Goal: Book appointment/travel/reservation

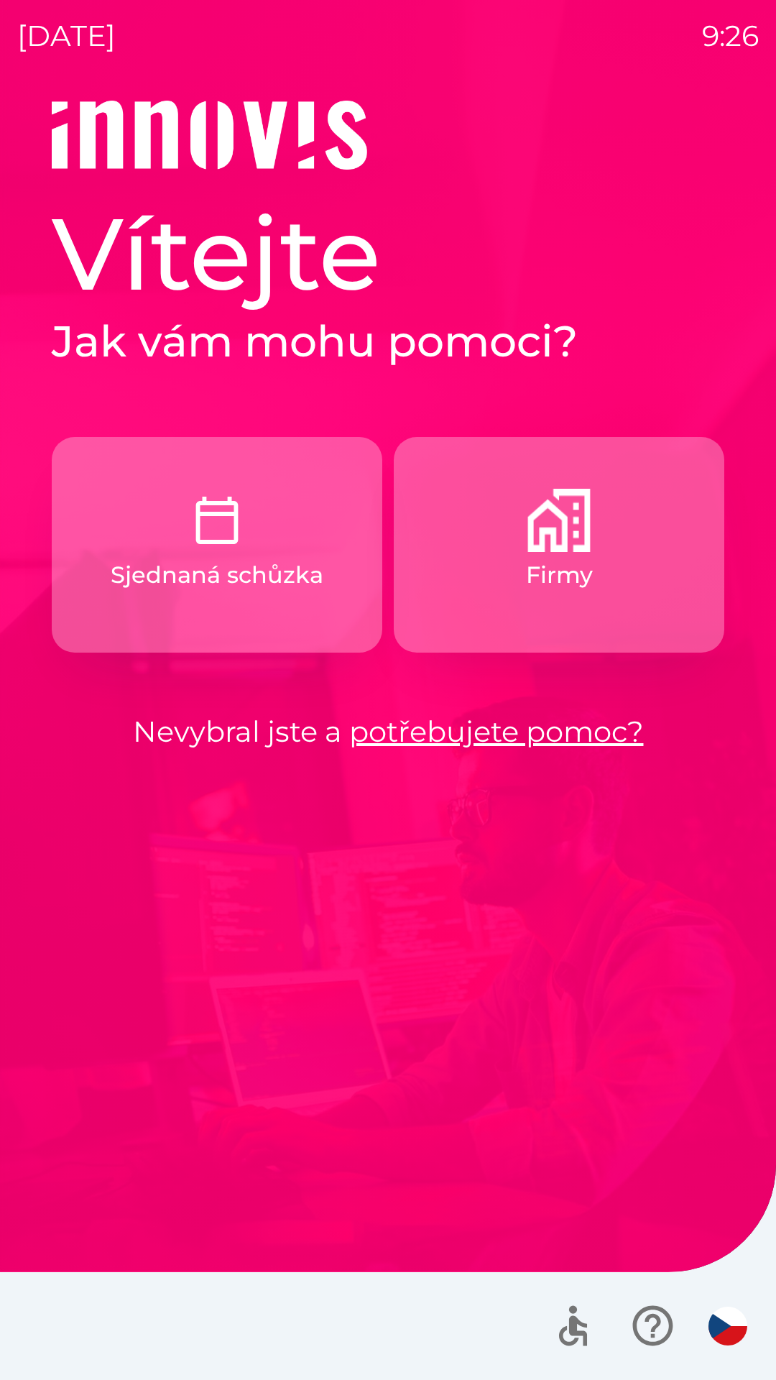
click at [535, 553] on button "Firmy" at bounding box center [559, 545] width 331 height 216
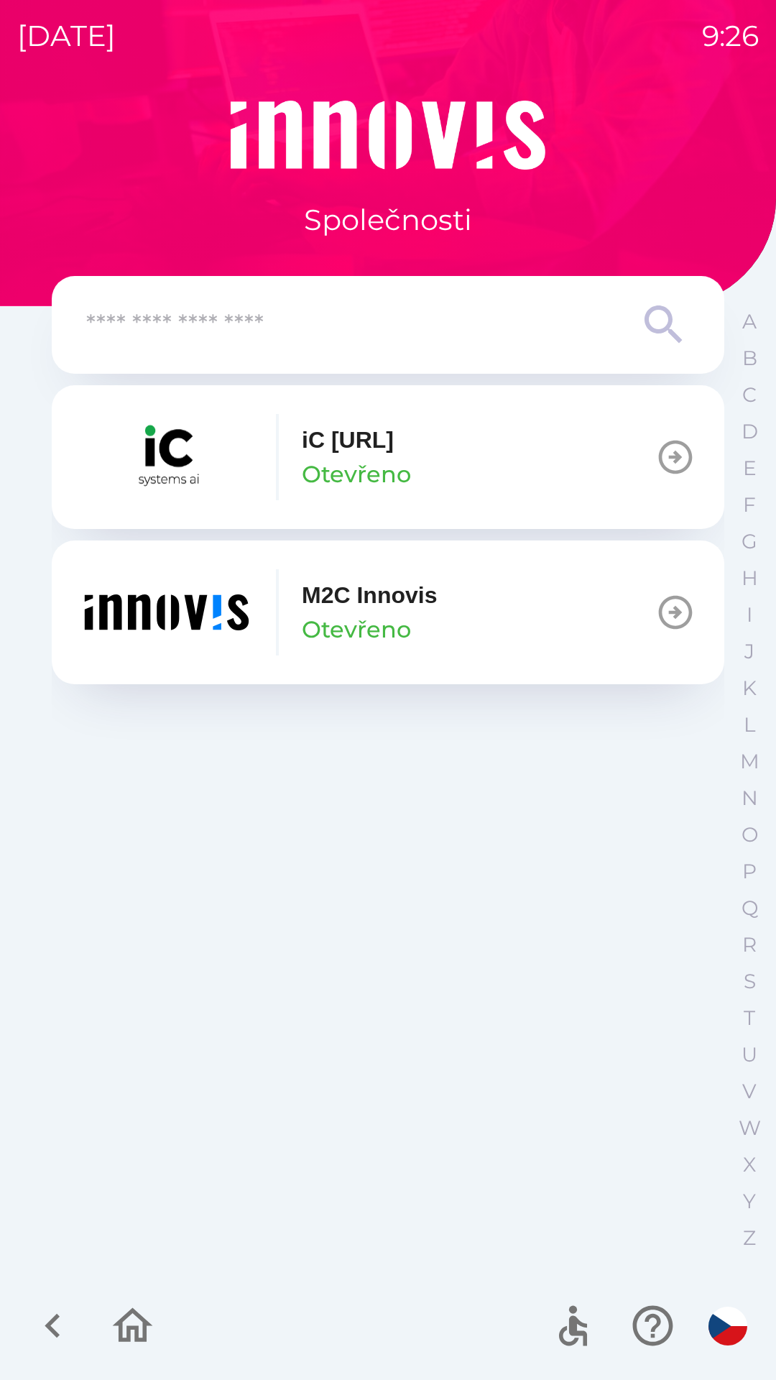
click at [247, 604] on img "button" at bounding box center [166, 612] width 172 height 86
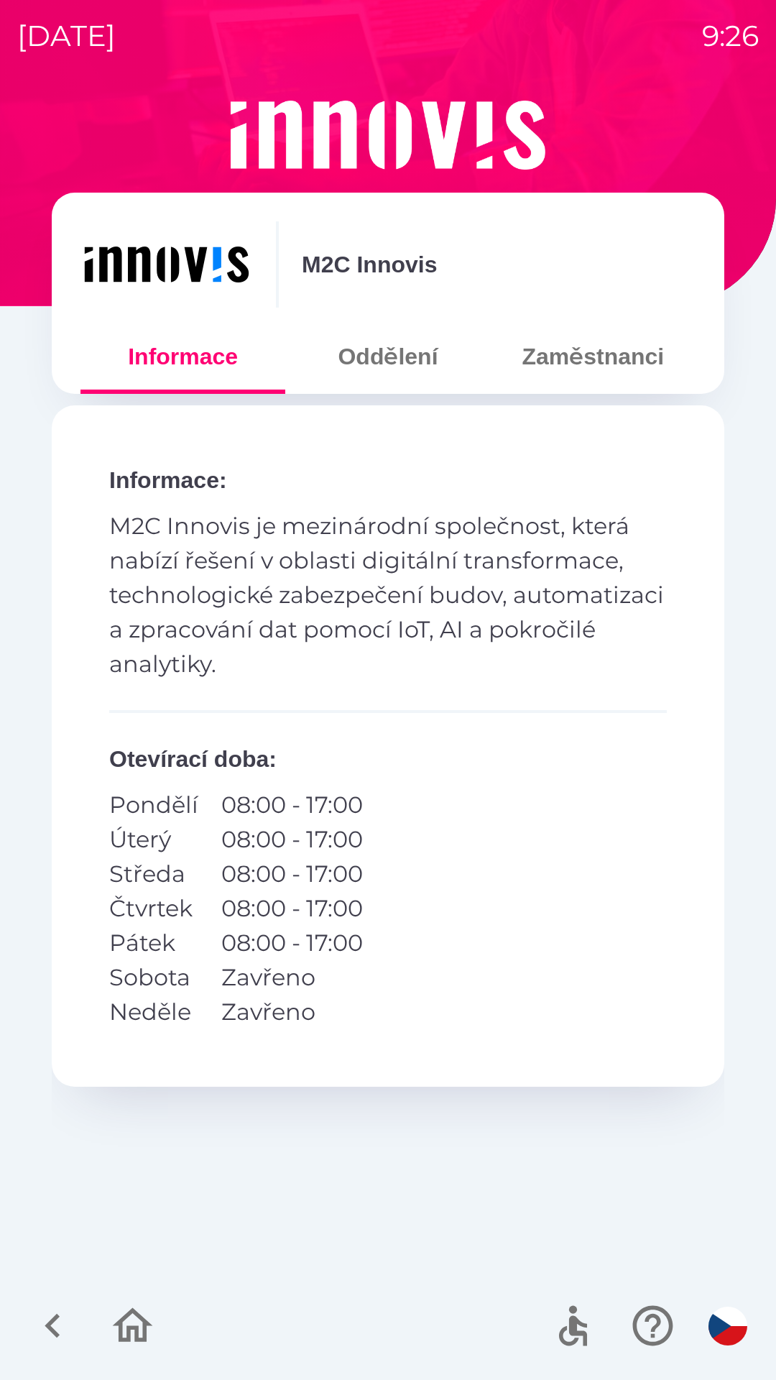
click at [600, 356] on button "Zaměstnanci" at bounding box center [593, 357] width 205 height 52
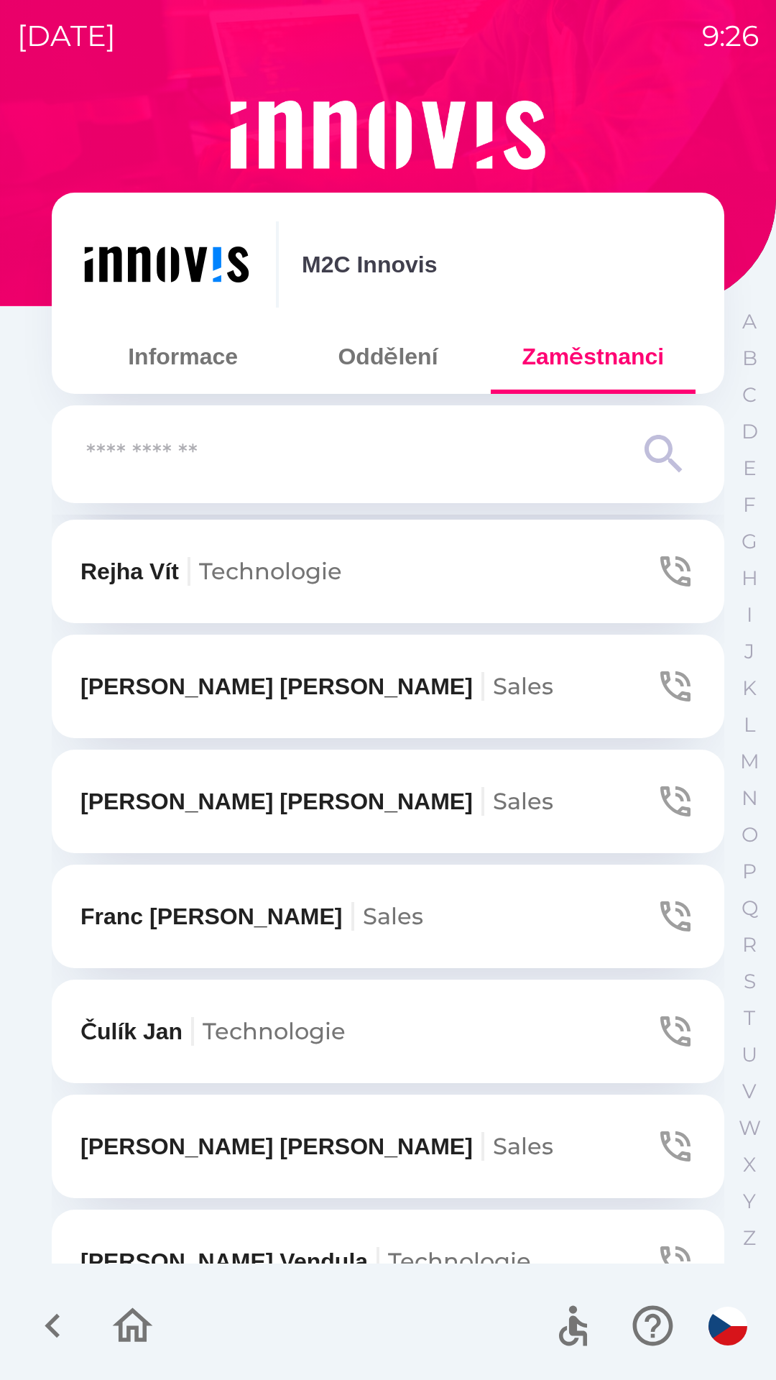
scroll to position [800, 0]
click at [655, 686] on icon "button" at bounding box center [675, 685] width 40 height 40
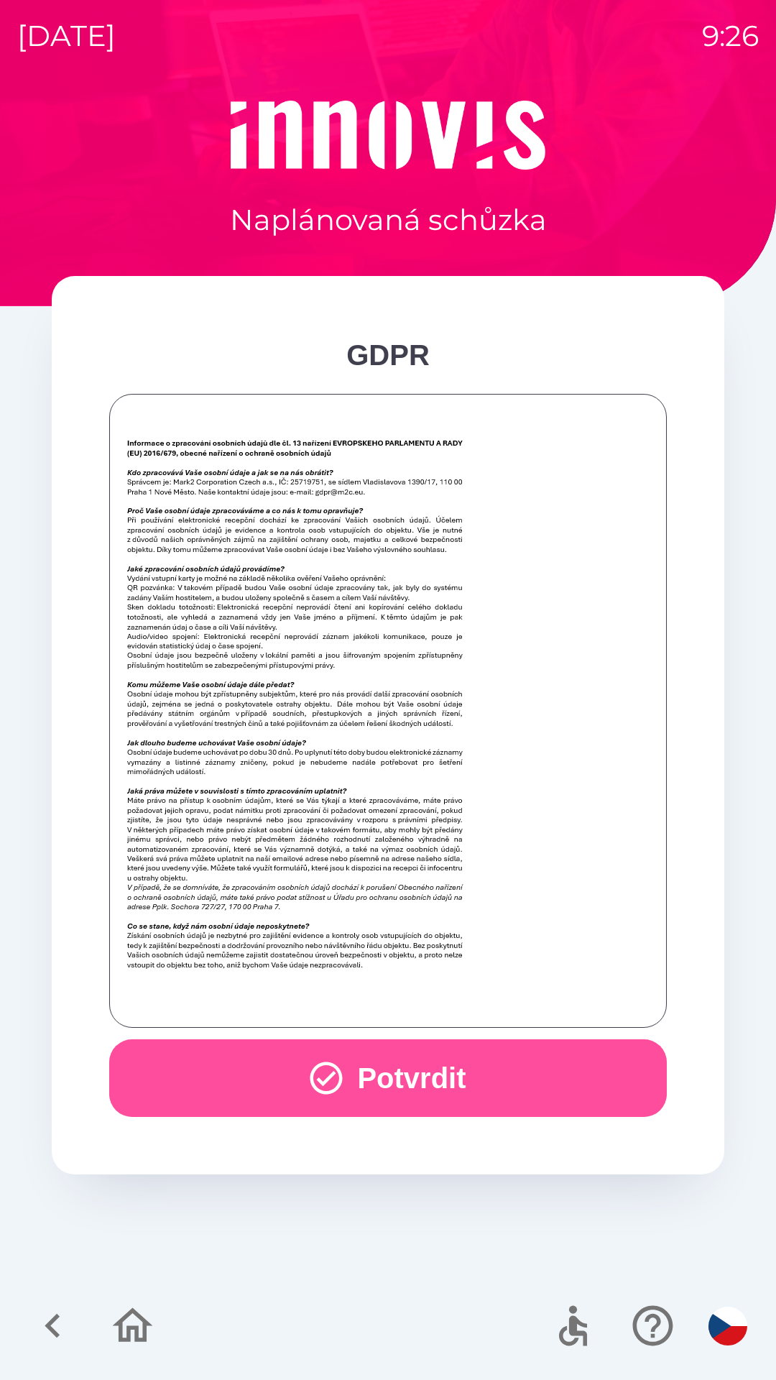
click at [411, 1071] on button "Potvrdit" at bounding box center [388, 1078] width 558 height 78
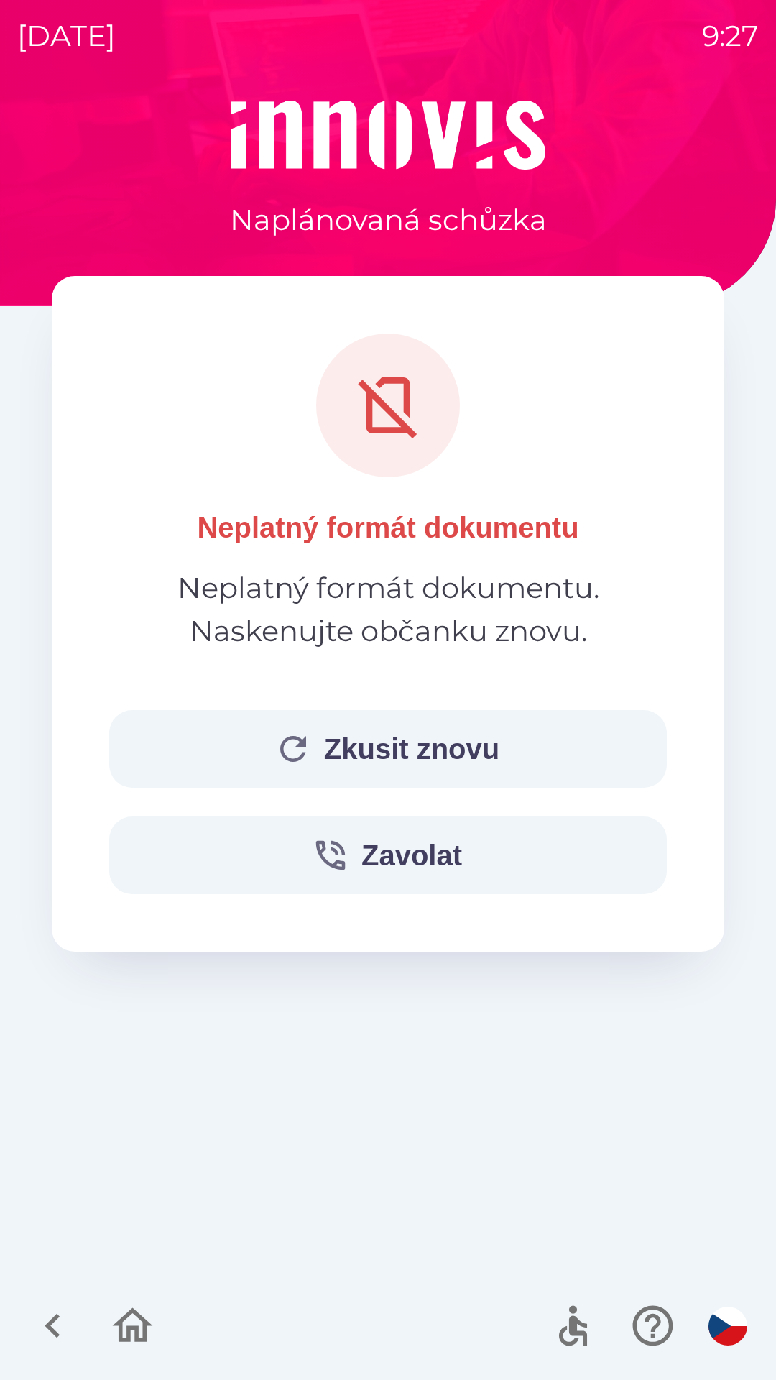
click at [380, 749] on button "Zkusit znovu" at bounding box center [388, 749] width 558 height 78
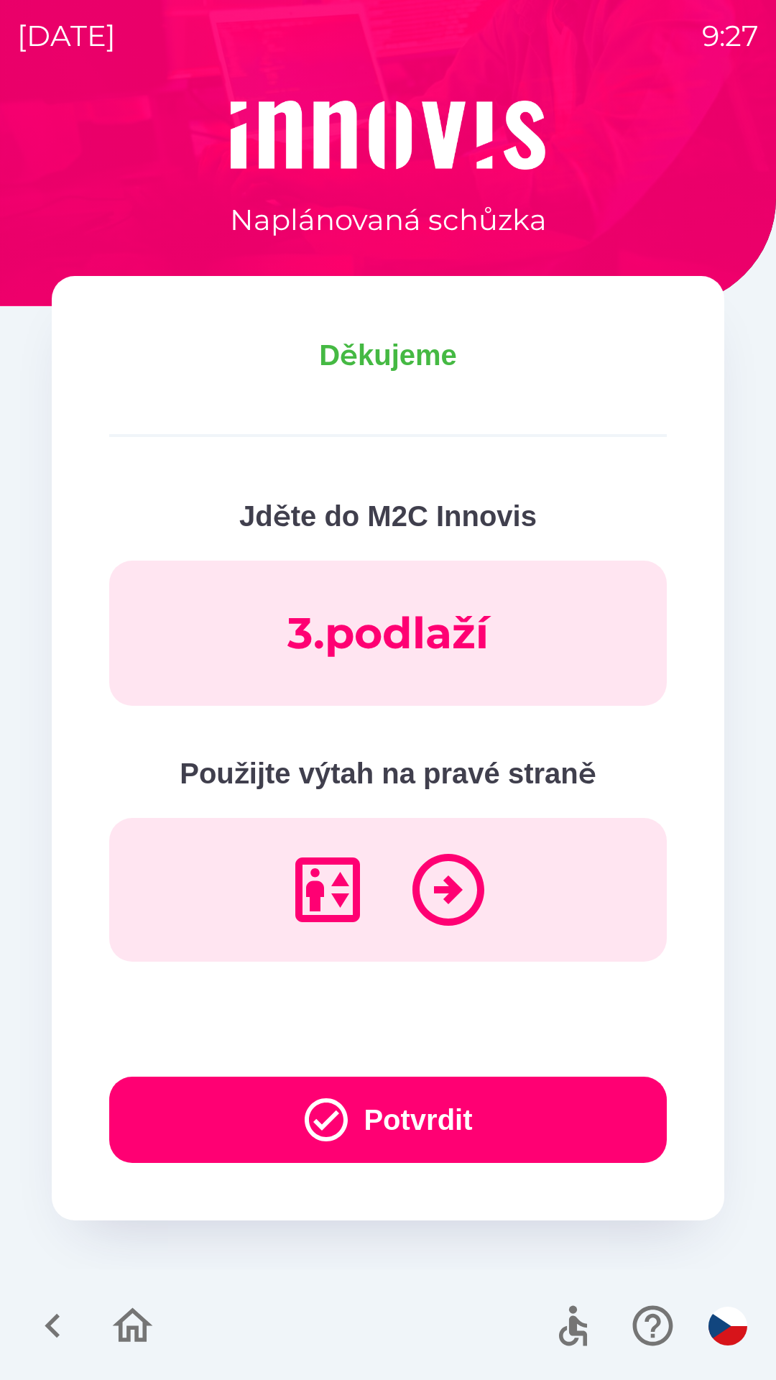
click at [331, 1139] on icon "button" at bounding box center [326, 1120] width 52 height 52
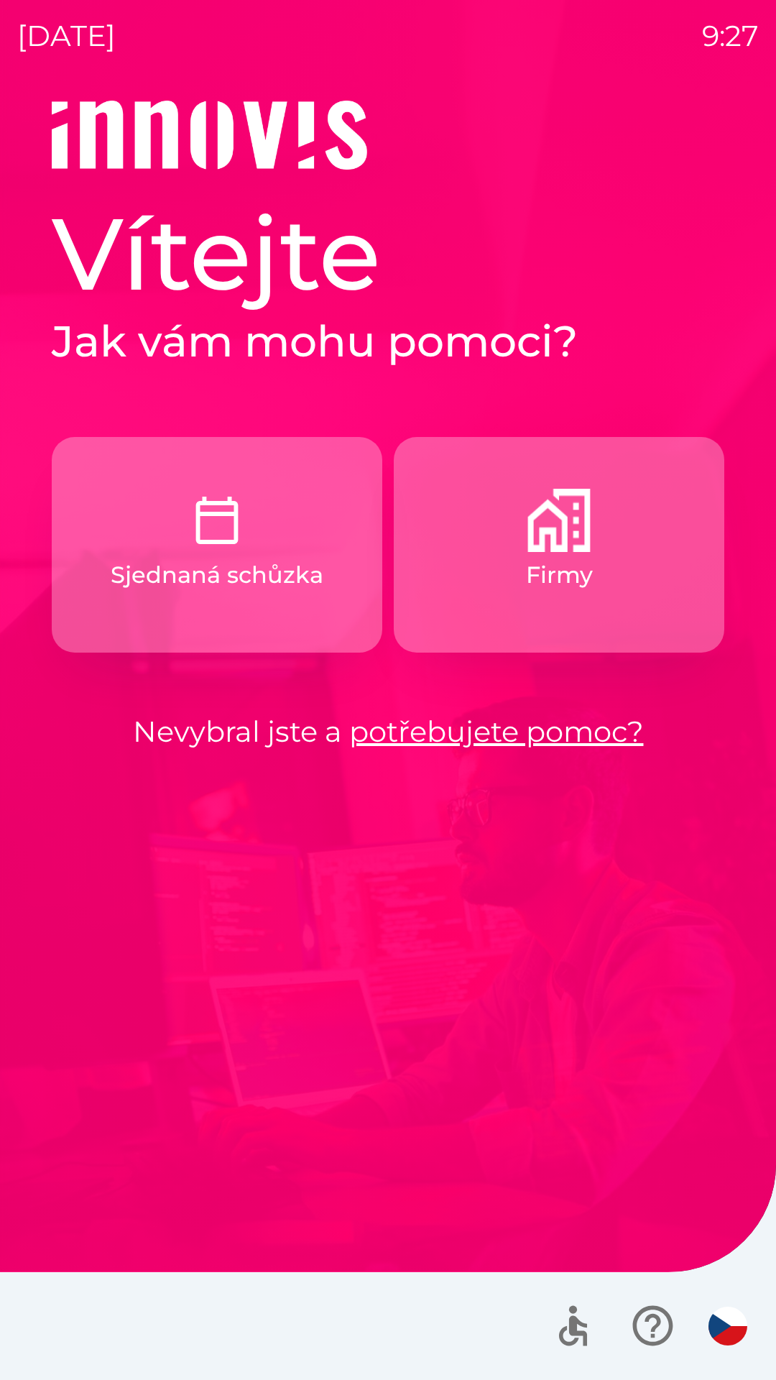
click at [543, 570] on p "Firmy" at bounding box center [559, 575] width 67 height 34
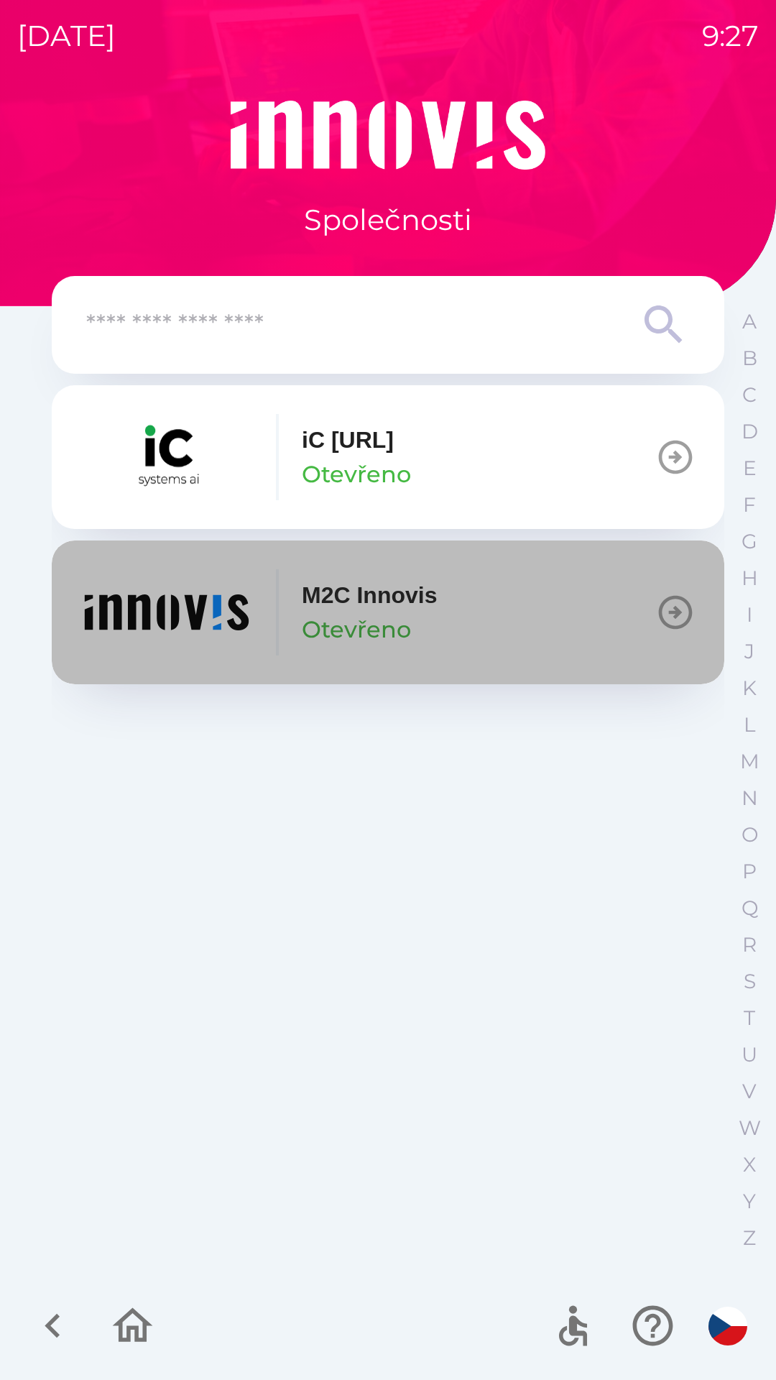
click at [417, 609] on p "M2C Innovis" at bounding box center [369, 595] width 135 height 34
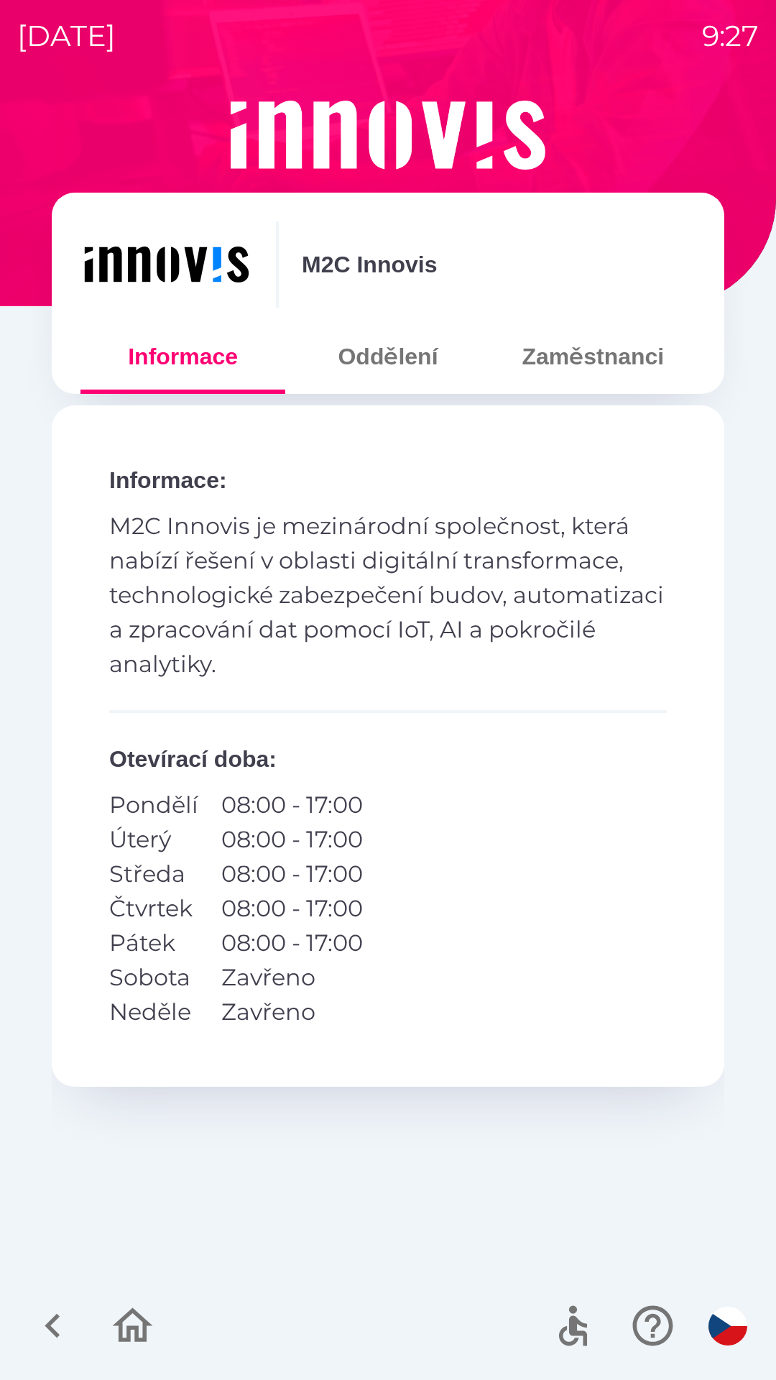
click at [597, 370] on button "Zaměstnanci" at bounding box center [593, 357] width 205 height 52
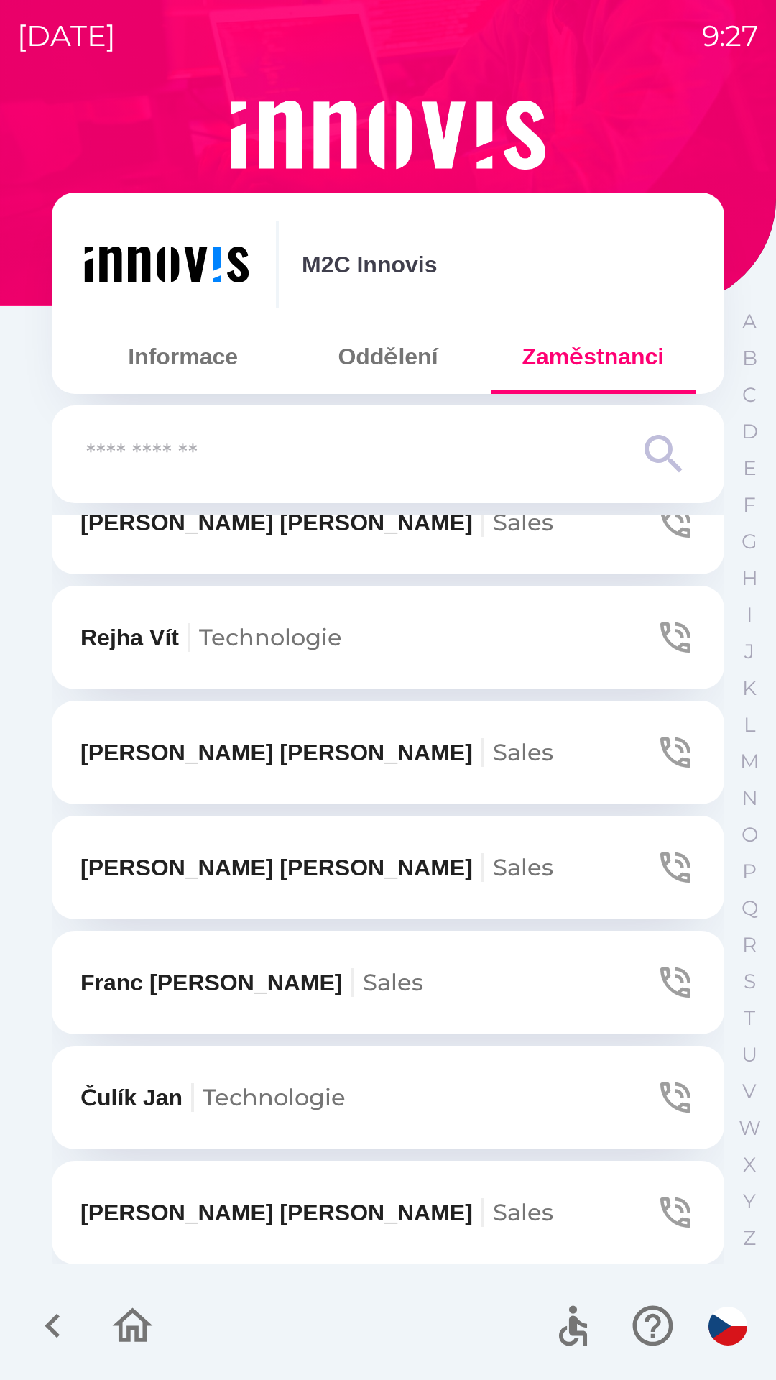
scroll to position [751, 0]
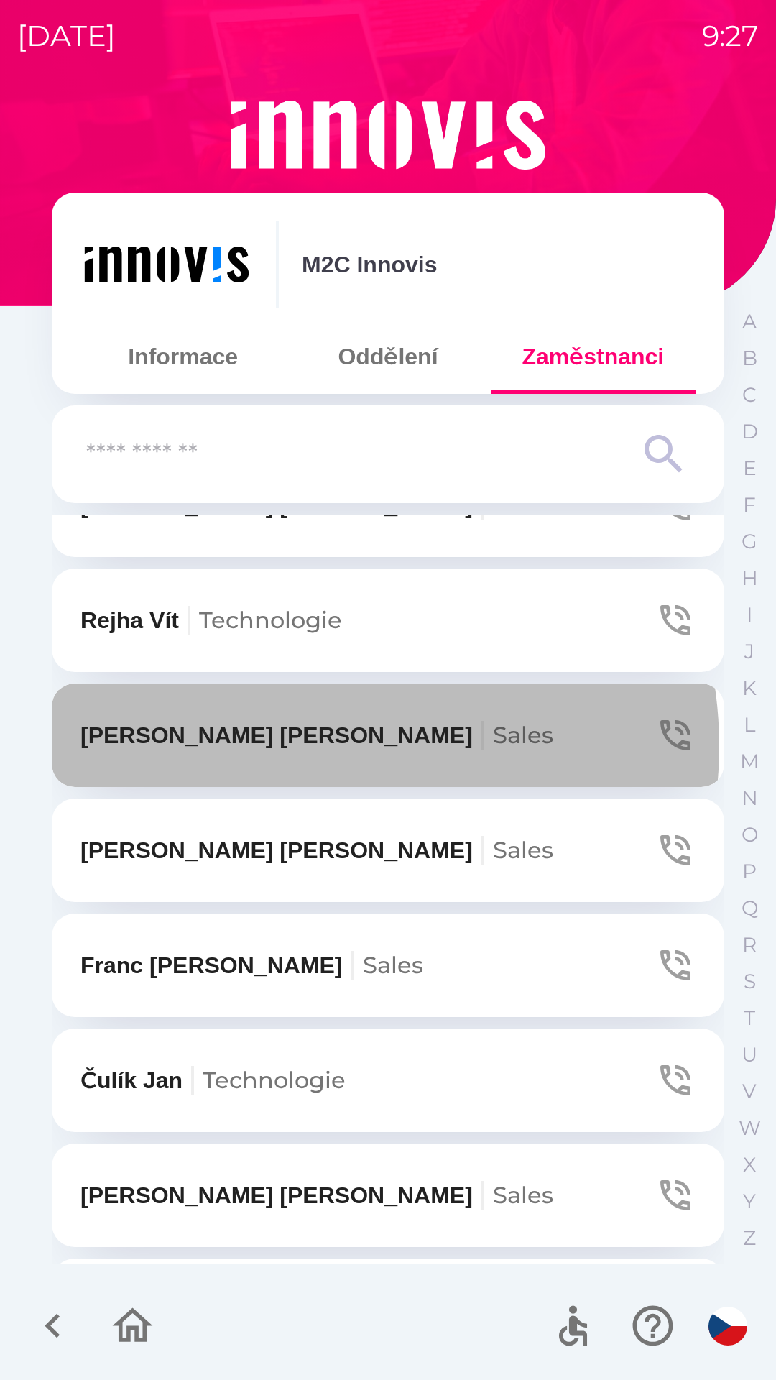
click at [493, 747] on span "Sales" at bounding box center [523, 735] width 60 height 28
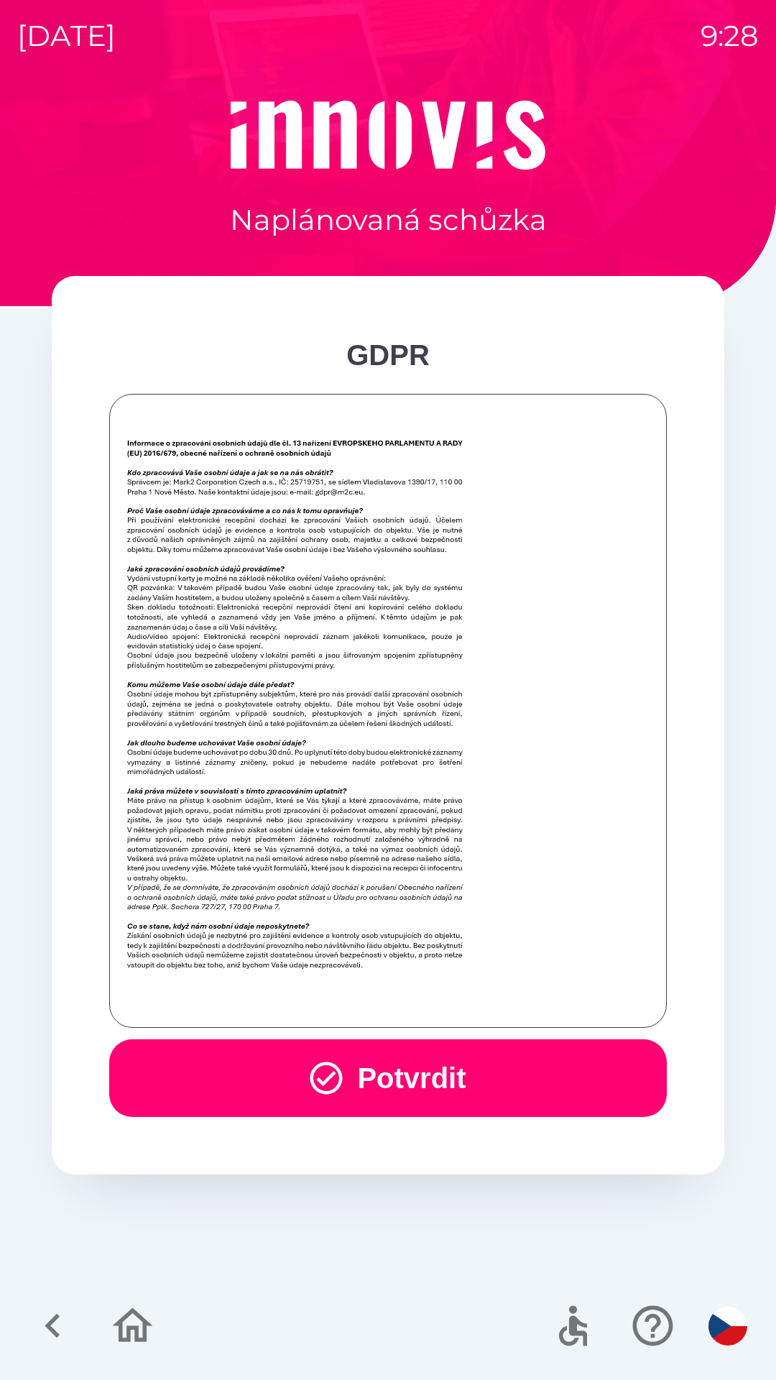
click at [359, 1065] on button "Potvrdit" at bounding box center [388, 1078] width 558 height 78
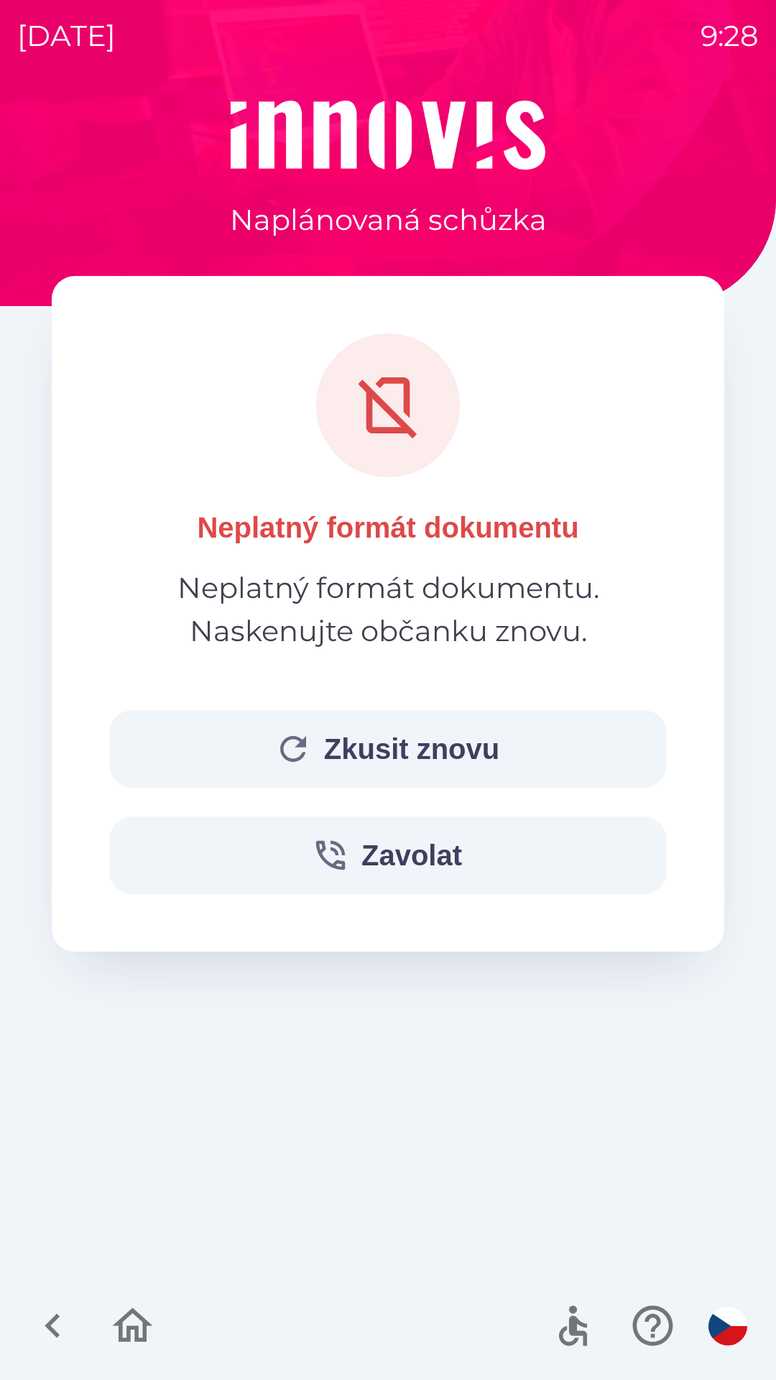
click at [377, 750] on button "Zkusit znovu" at bounding box center [388, 749] width 558 height 78
